Goal: Information Seeking & Learning: Learn about a topic

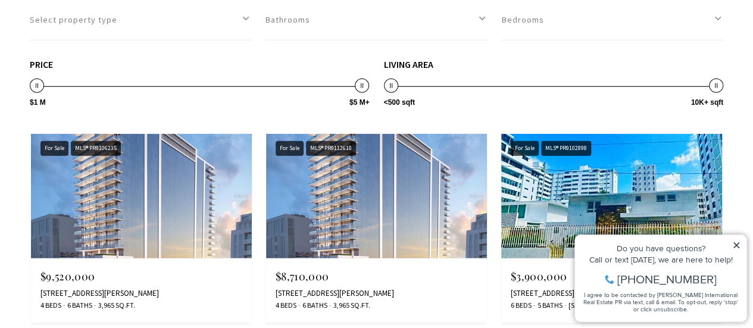
scroll to position [1610, 0]
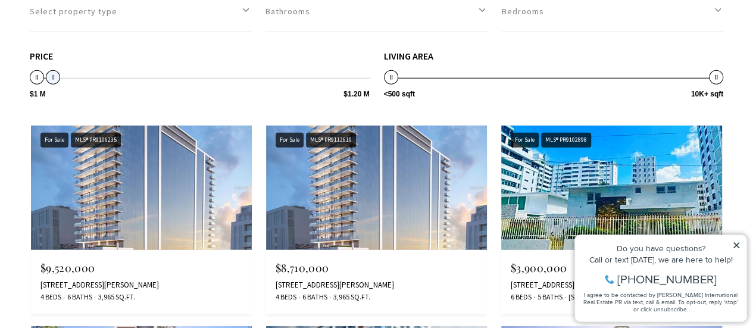
type input "**********"
drag, startPoint x: 360, startPoint y: 144, endPoint x: 46, endPoint y: 172, distance: 314.3
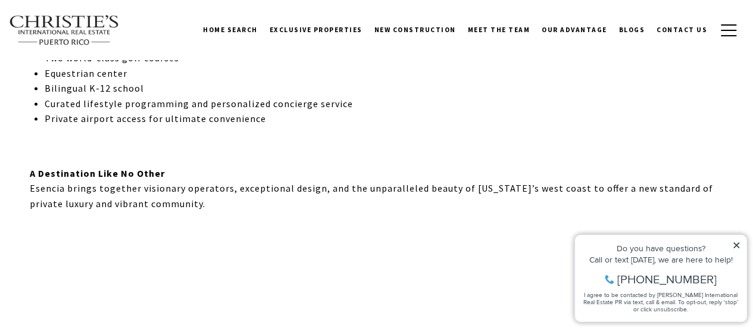
scroll to position [1171, 0]
click at [495, 29] on link "Meet the Team" at bounding box center [499, 30] width 74 height 30
click at [499, 77] on span "Hotel and Development Services" at bounding box center [551, 74] width 163 height 11
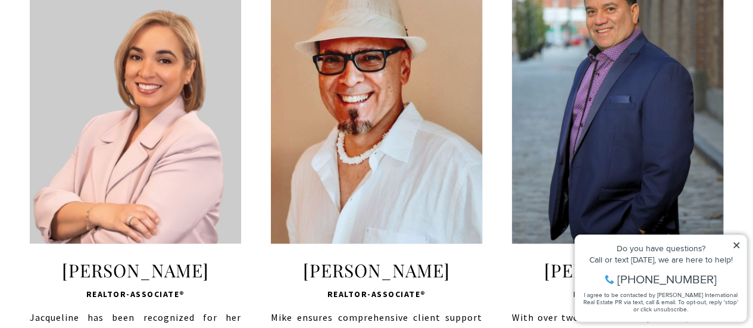
scroll to position [502, 0]
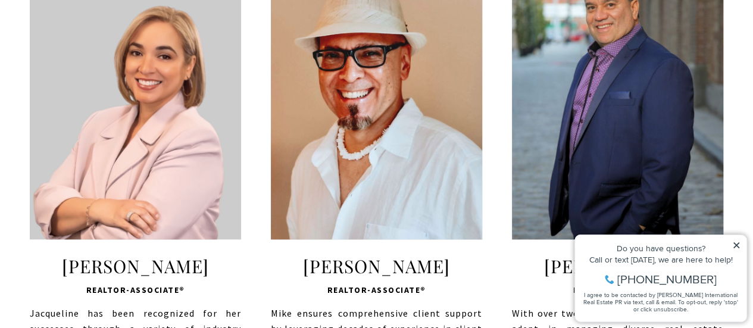
click at [737, 246] on icon at bounding box center [736, 245] width 8 height 8
click at [734, 243] on icon at bounding box center [736, 245] width 6 height 6
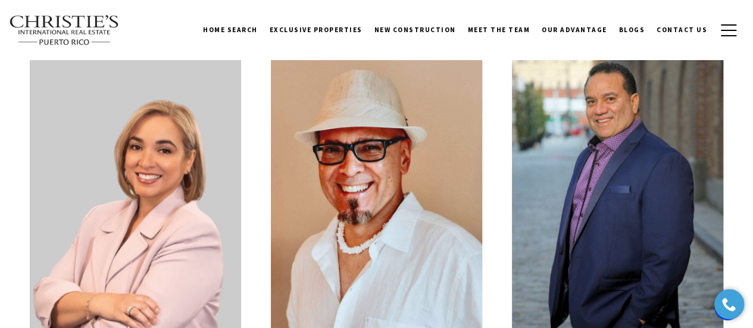
scroll to position [408, 0]
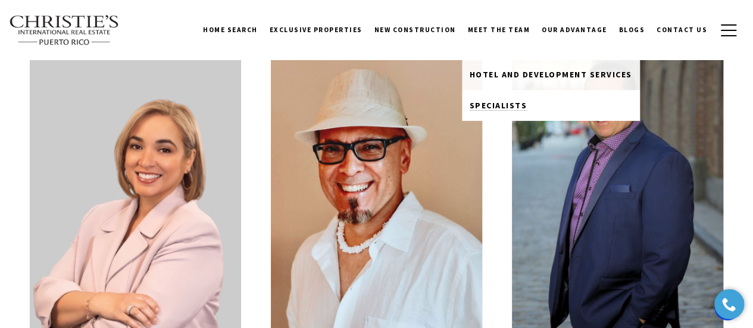
click at [526, 101] on span "Specialists" at bounding box center [499, 105] width 58 height 11
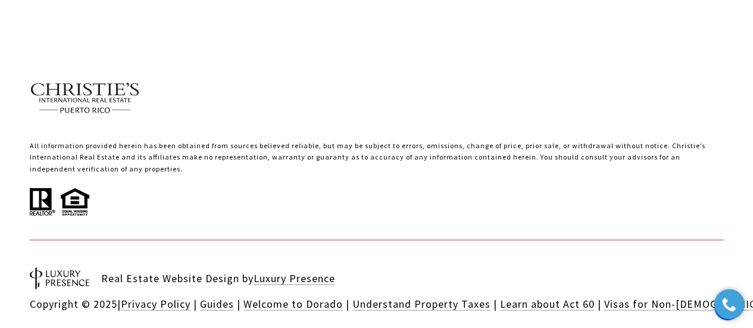
scroll to position [3463, 0]
